Goal: Information Seeking & Learning: Understand process/instructions

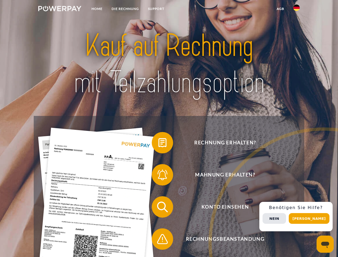
click at [60, 9] on img at bounding box center [59, 8] width 43 height 5
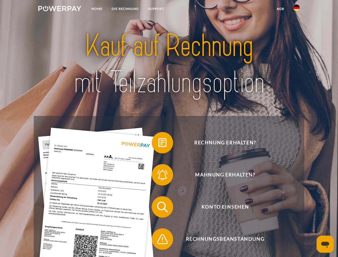
click at [297, 9] on img at bounding box center [296, 8] width 6 height 6
click at [280, 9] on link "agb" at bounding box center [280, 9] width 17 height 10
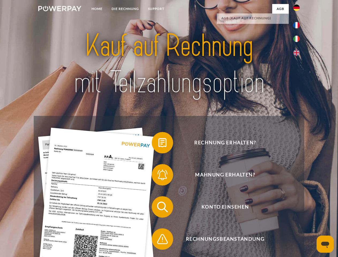
click at [158, 144] on span at bounding box center [154, 142] width 27 height 27
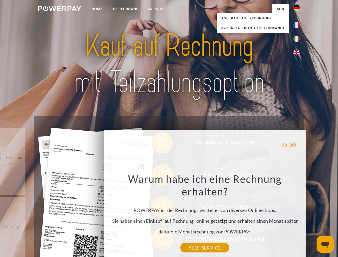
click at [158, 208] on div "Rechnung erhalten? Mahnung erhalten? Konto einsehen" at bounding box center [169, 223] width 270 height 214
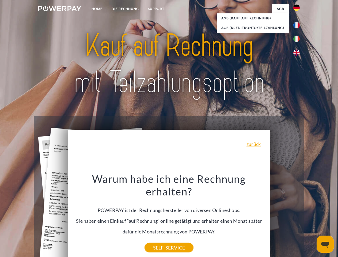
click at [158, 240] on div "Warum habe ich eine Rechnung erhalten? POWERPAY ist der Rechnungshersteller von…" at bounding box center [168, 209] width 195 height 75
click at [298, 217] on div "Rechnung erhalten? Mahnung erhalten? Konto einsehen" at bounding box center [169, 223] width 270 height 214
click at [285, 218] on span "Konto einsehen" at bounding box center [225, 206] width 131 height 21
click at [311, 218] on header "Home DIE RECHNUNG SUPPORT" at bounding box center [169, 185] width 338 height 370
